Goal: Task Accomplishment & Management: Use online tool/utility

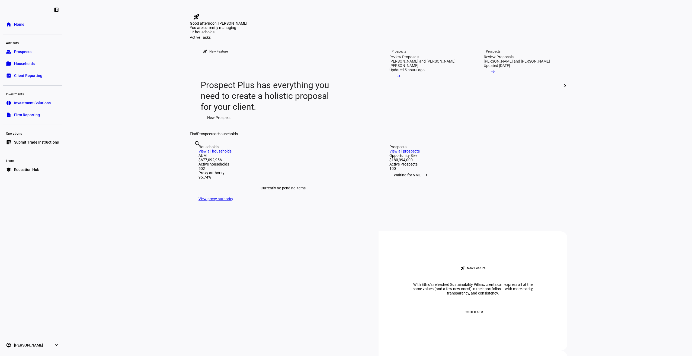
click at [38, 143] on span "Submit Trade Instructions" at bounding box center [36, 142] width 45 height 5
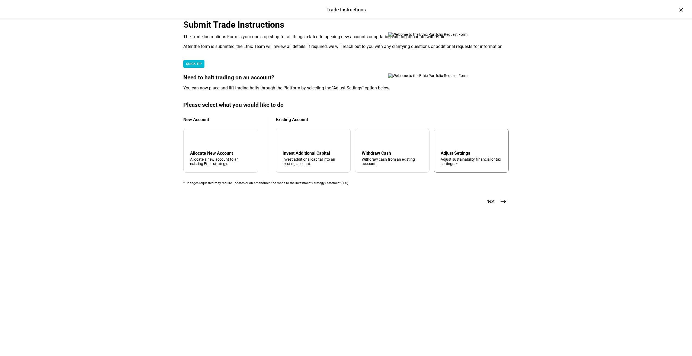
click at [465, 173] on div "tune Adjust Settings Adjust sustainability, financial or tax settings. *" at bounding box center [471, 151] width 75 height 44
click at [501, 207] on span "east" at bounding box center [503, 201] width 11 height 11
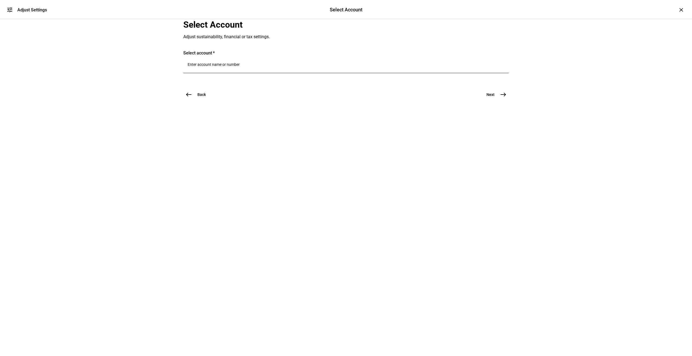
click at [259, 67] on input "Number" at bounding box center [346, 64] width 317 height 4
paste input "24111195"
drag, startPoint x: 224, startPoint y: 135, endPoint x: 146, endPoint y: 126, distance: 78.1
click at [146, 126] on div "tune Adjust Settings Select Account Select Account Adjust Settings × Select Acc…" at bounding box center [346, 178] width 692 height 356
type input "malagold"
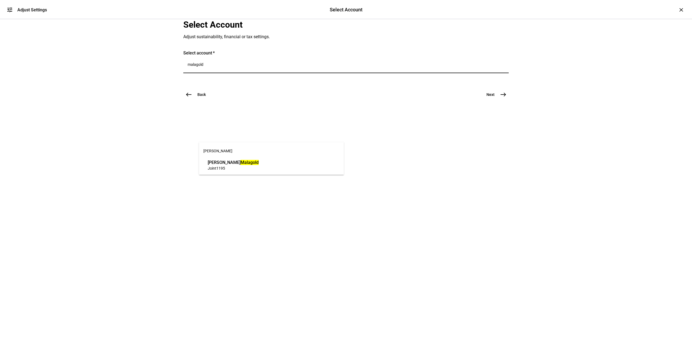
click at [229, 171] on div "[PERSON_NAME] Joint 1195" at bounding box center [233, 165] width 54 height 14
click at [494, 114] on button "Next east" at bounding box center [494, 108] width 29 height 11
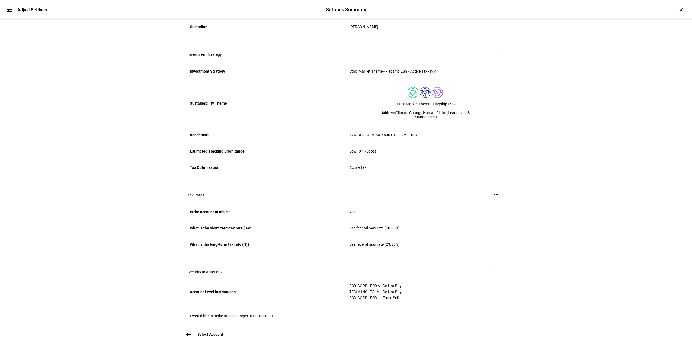
scroll to position [187, 0]
click at [491, 267] on span "Edit" at bounding box center [494, 272] width 7 height 11
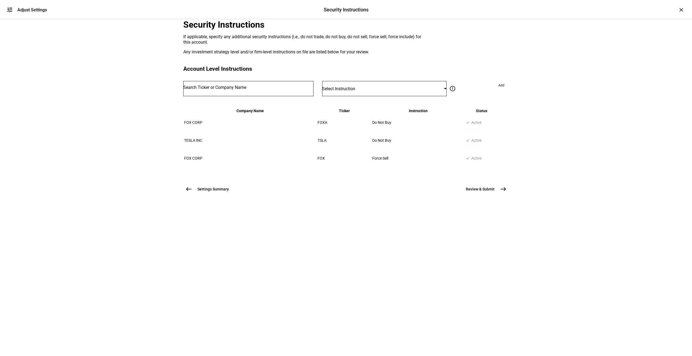
scroll to position [0, 0]
click at [239, 90] on input "Number" at bounding box center [248, 87] width 130 height 4
type input "dis"
click at [235, 173] on div "[PERSON_NAME] DIS NEY CO" at bounding box center [230, 173] width 55 height 6
click at [378, 96] on div "Select Instruction" at bounding box center [384, 88] width 124 height 15
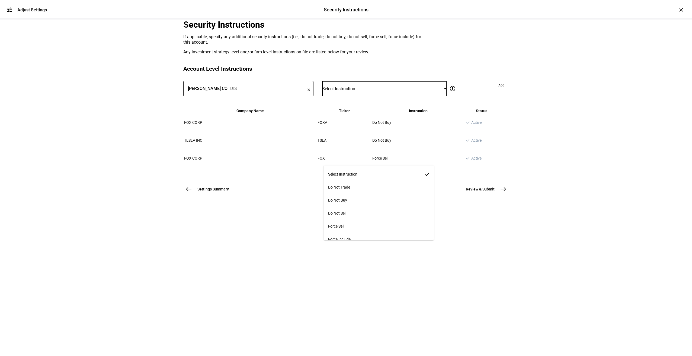
click at [356, 223] on mat-option "Force Sell" at bounding box center [379, 226] width 110 height 13
click at [498, 90] on span "Add" at bounding box center [501, 85] width 6 height 9
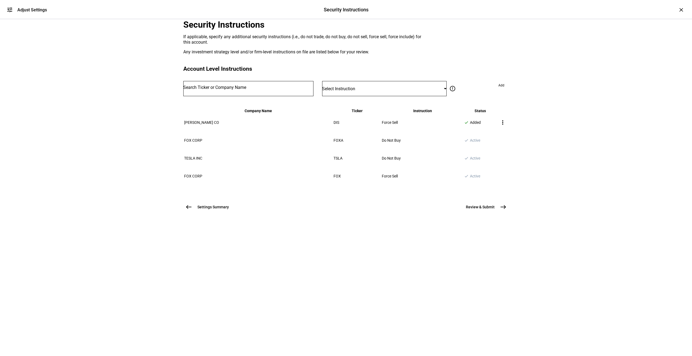
click at [500, 210] on mat-icon "east" at bounding box center [503, 207] width 7 height 7
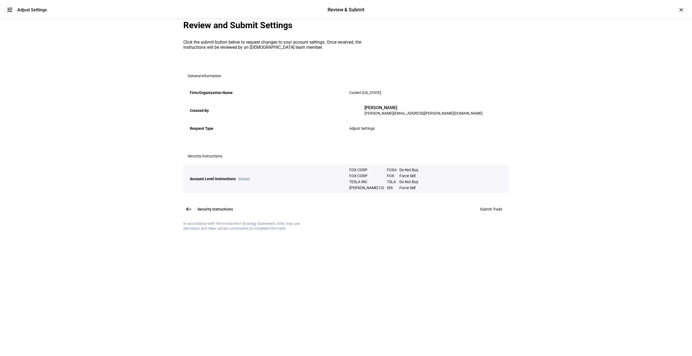
click at [486, 216] on span at bounding box center [491, 209] width 35 height 13
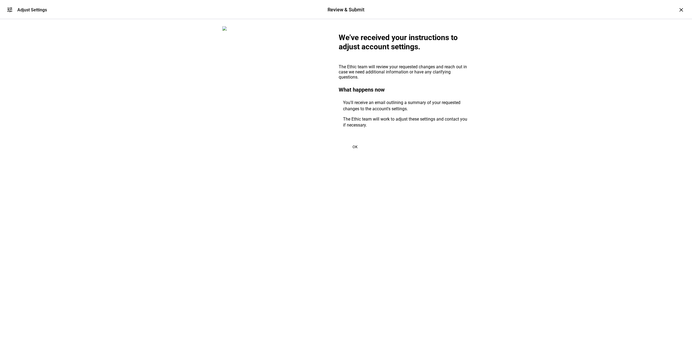
click at [354, 149] on span "OK" at bounding box center [355, 147] width 5 height 4
